Goal: Task Accomplishment & Management: Manage account settings

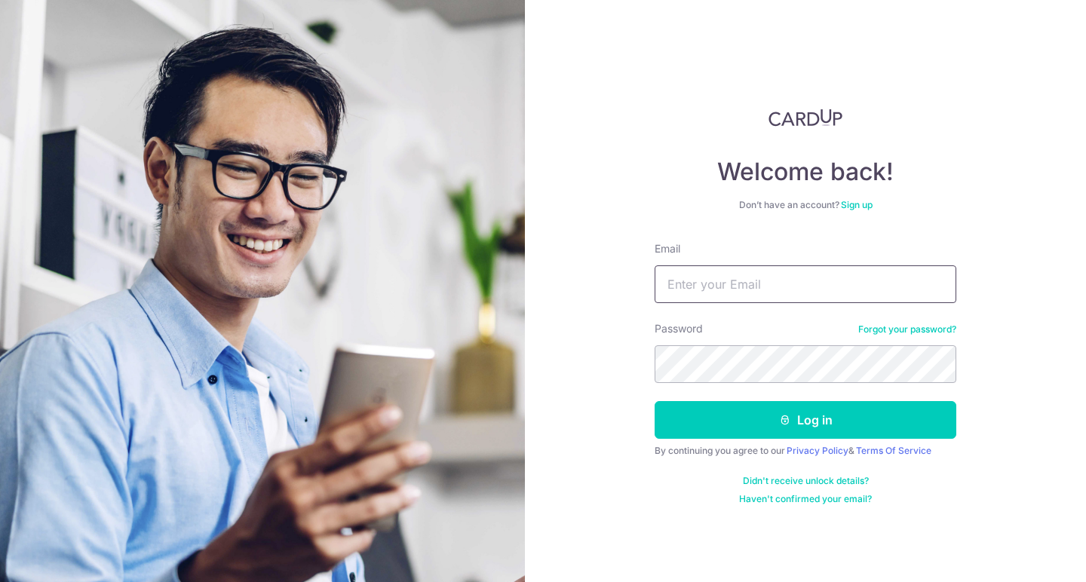
type input "[EMAIL_ADDRESS][DOMAIN_NAME]"
click at [806, 420] on button "Log in" at bounding box center [806, 420] width 302 height 38
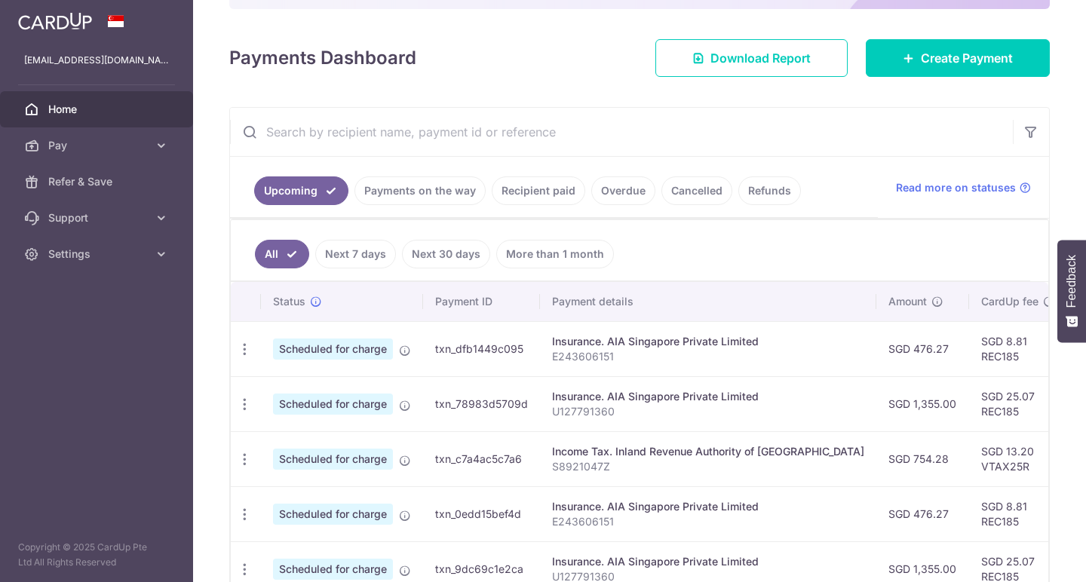
click at [416, 195] on link "Payments on the way" at bounding box center [419, 190] width 131 height 29
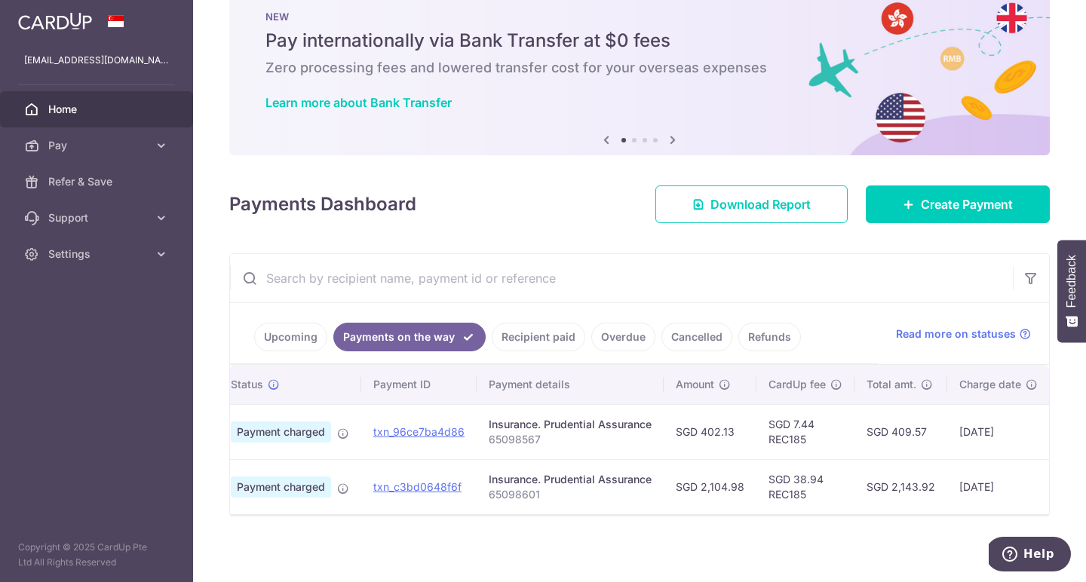
scroll to position [0, 45]
